Goal: Register for event/course

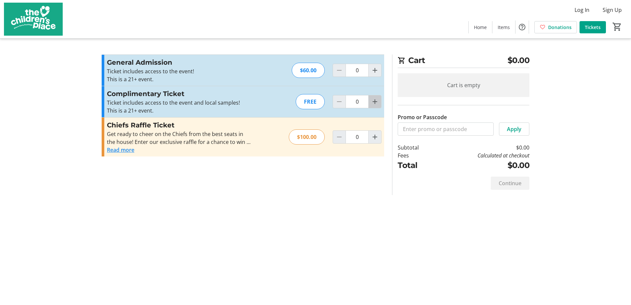
click at [378, 102] on mat-icon "Increment by one" at bounding box center [375, 102] width 8 height 8
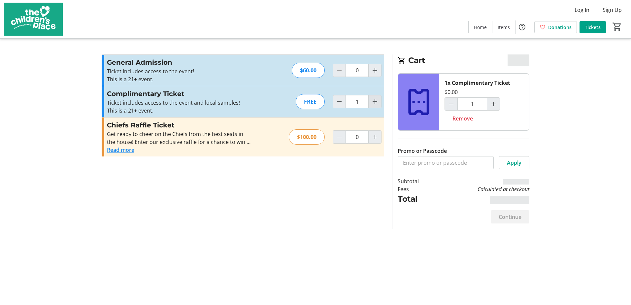
click at [378, 102] on mat-icon "Increment by one" at bounding box center [375, 102] width 8 height 8
type input "2"
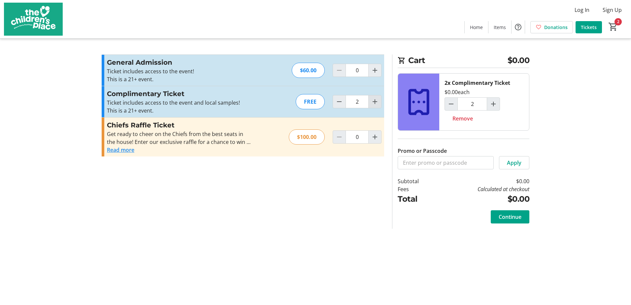
click at [378, 102] on mat-icon "Increment by one" at bounding box center [375, 102] width 8 height 8
type input "3"
click at [378, 102] on mat-icon "Increment by one" at bounding box center [375, 102] width 8 height 8
type input "4"
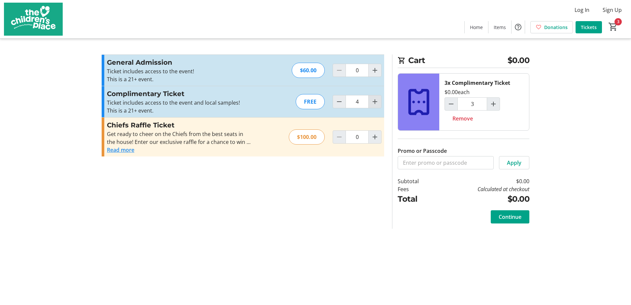
type input "4"
click at [378, 102] on mat-icon "Increment by one" at bounding box center [375, 102] width 8 height 8
type input "5"
click at [334, 104] on span "Decrement by one" at bounding box center [339, 101] width 13 height 13
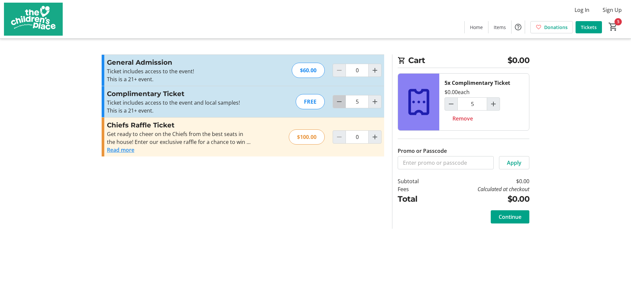
type input "4"
click at [513, 216] on span "Continue" at bounding box center [509, 217] width 23 height 8
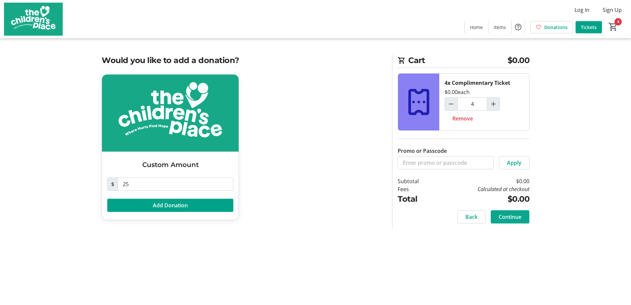
click at [513, 217] on span "Continue" at bounding box center [509, 217] width 23 height 8
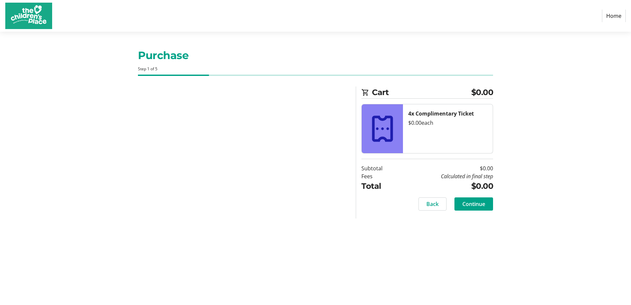
select select "US"
